Goal: Navigation & Orientation: Find specific page/section

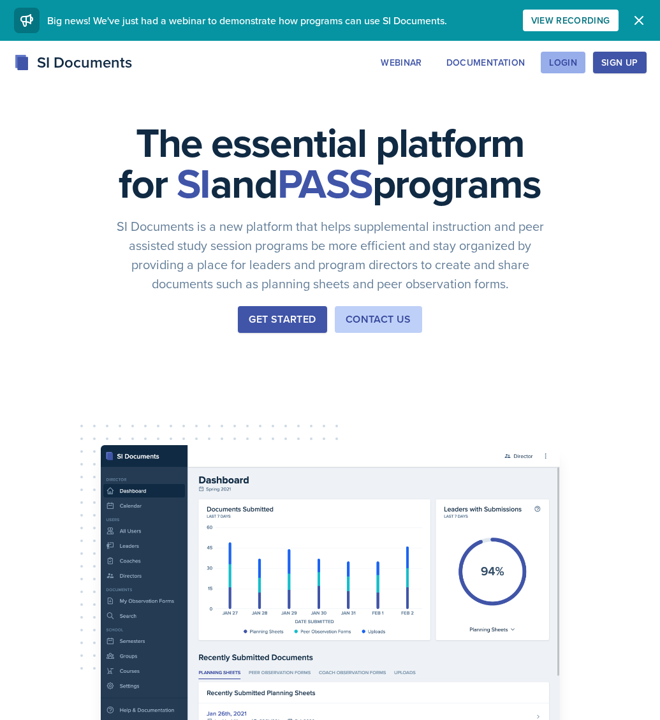
click at [570, 65] on div "Login" at bounding box center [563, 62] width 28 height 10
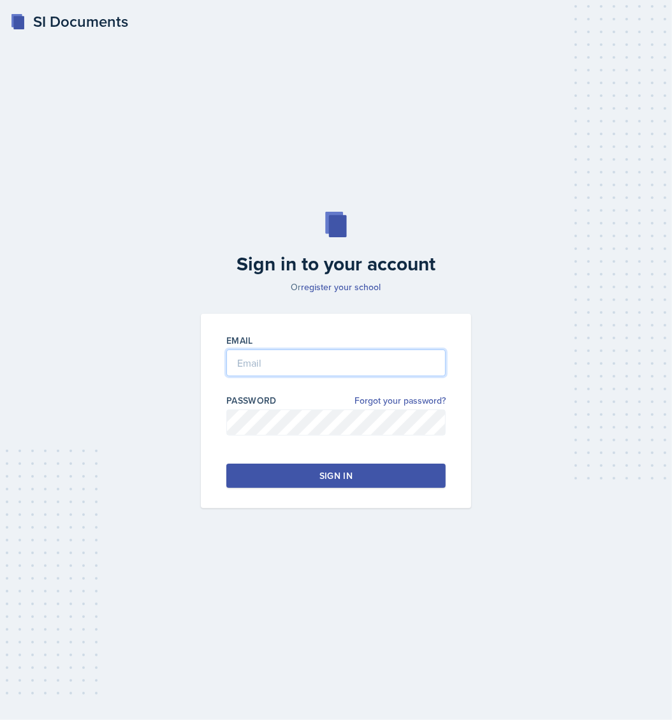
type input "[EMAIL_ADDRESS][DOMAIN_NAME]"
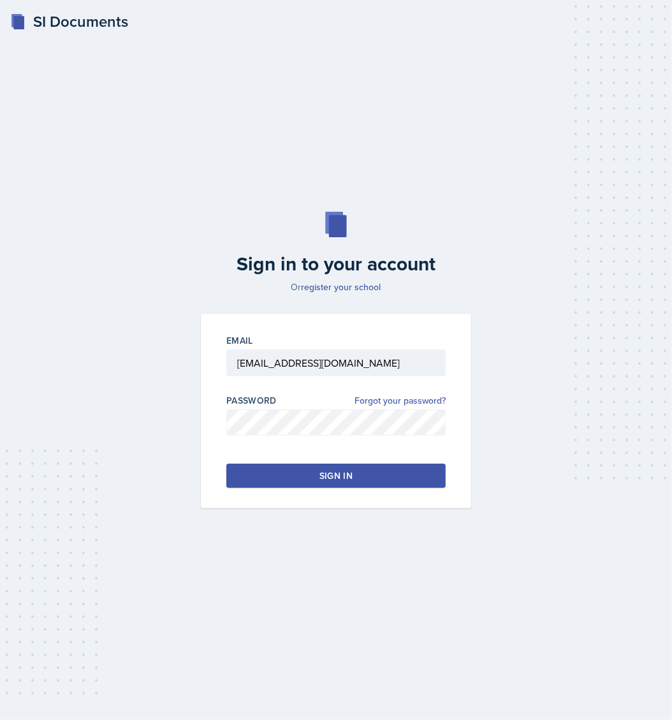
click at [319, 475] on div "Sign in" at bounding box center [335, 475] width 33 height 13
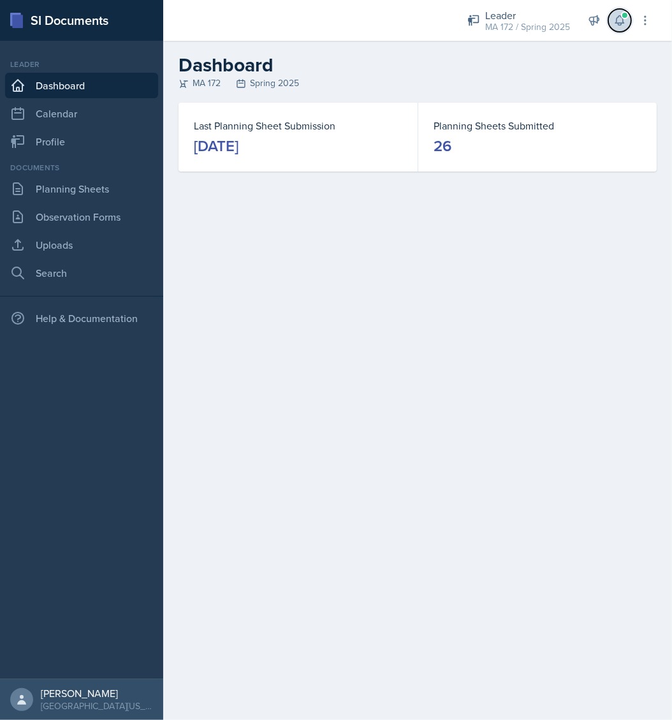
click at [614, 20] on icon at bounding box center [619, 20] width 13 height 13
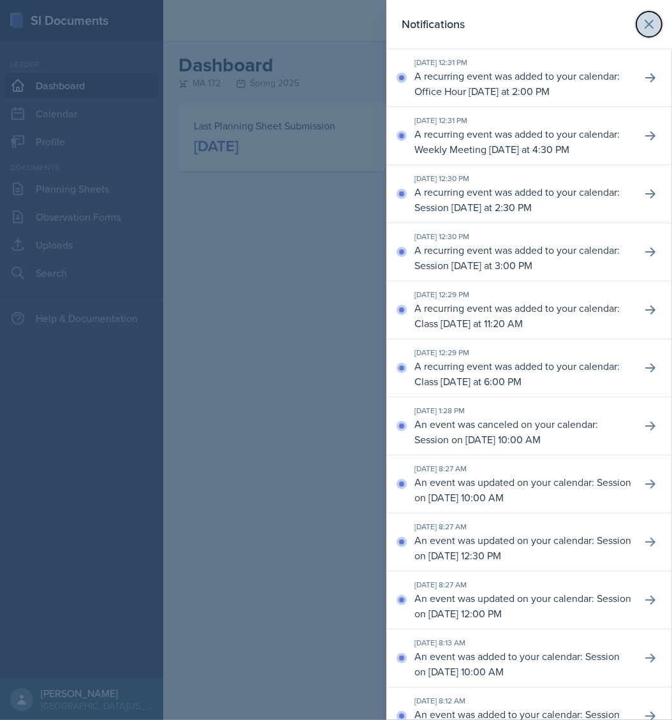
click at [645, 25] on icon at bounding box center [649, 24] width 8 height 8
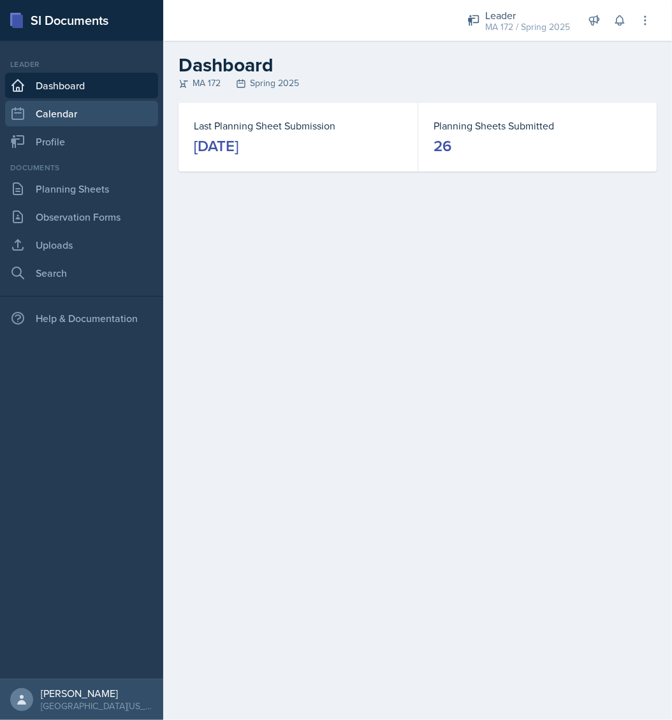
click at [61, 119] on link "Calendar" at bounding box center [81, 113] width 153 height 25
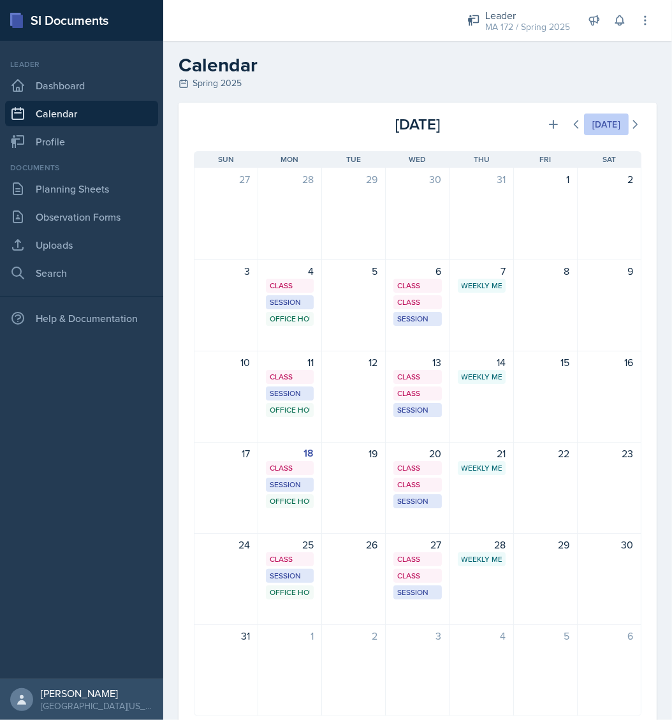
click at [593, 124] on div "[DATE]" at bounding box center [606, 124] width 28 height 10
click at [201, 83] on div "Spring 2025" at bounding box center [417, 82] width 478 height 13
click at [513, 18] on div "Leader" at bounding box center [527, 15] width 85 height 15
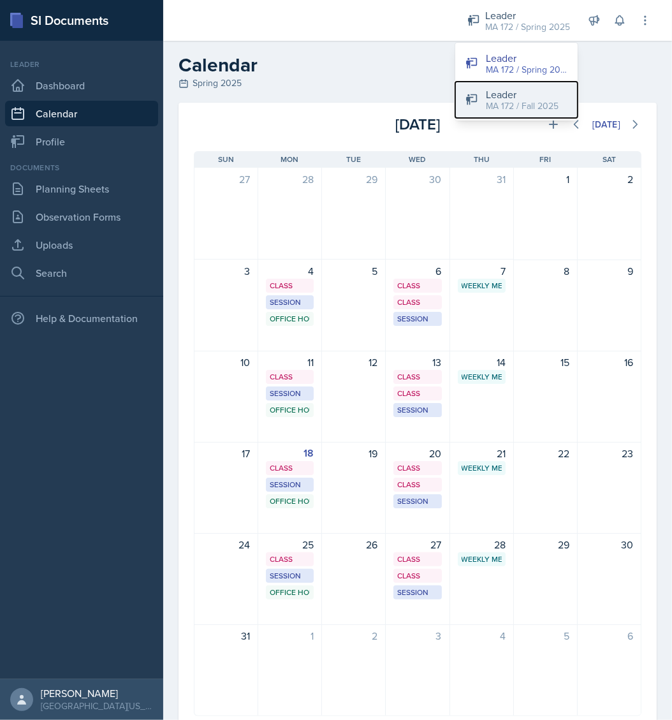
click at [503, 107] on div "MA 172 / Fall 2025" at bounding box center [522, 105] width 73 height 13
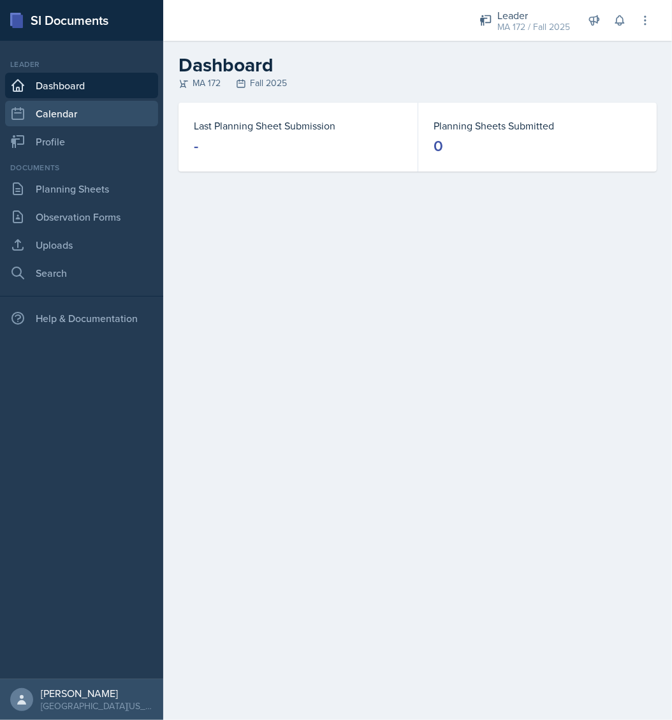
click at [74, 113] on link "Calendar" at bounding box center [81, 113] width 153 height 25
